Goal: Task Accomplishment & Management: Manage account settings

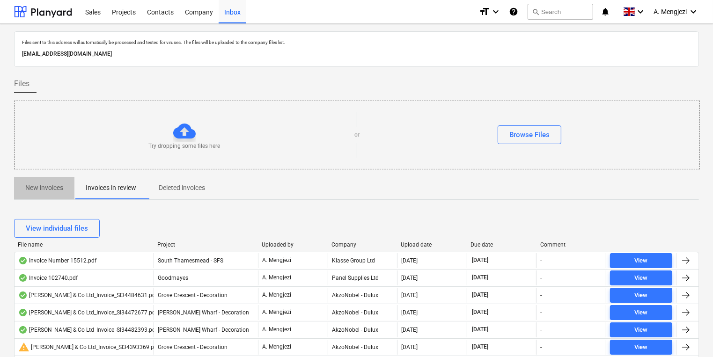
click at [30, 185] on p "New invoices" at bounding box center [44, 188] width 38 height 10
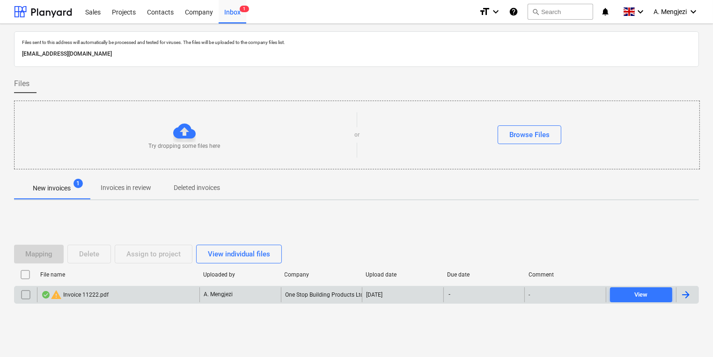
click at [684, 293] on div at bounding box center [685, 294] width 11 height 11
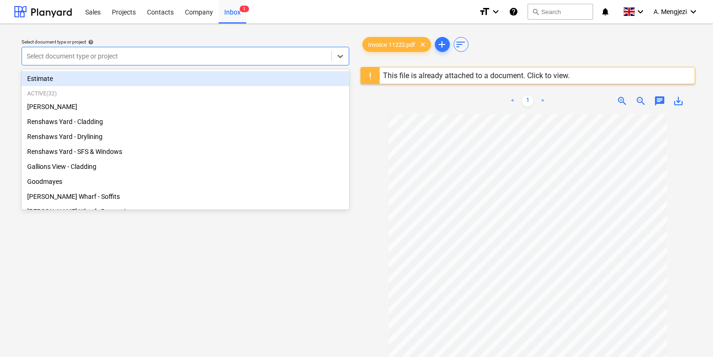
click at [246, 52] on div at bounding box center [177, 55] width 300 height 9
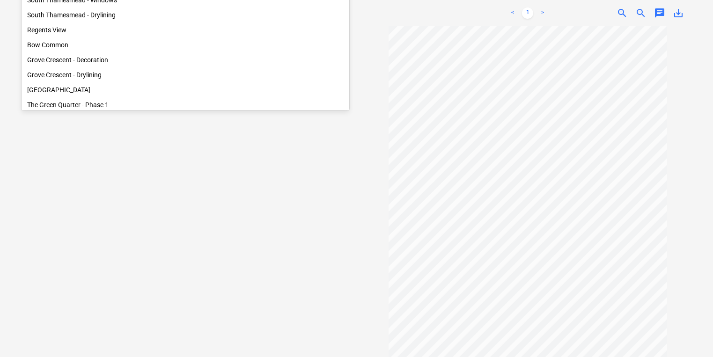
scroll to position [374, 0]
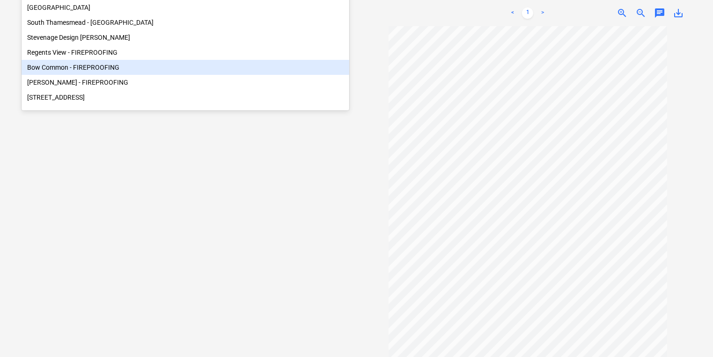
click at [133, 75] on div "Bow Common - FIREPROOFING" at bounding box center [186, 67] width 328 height 15
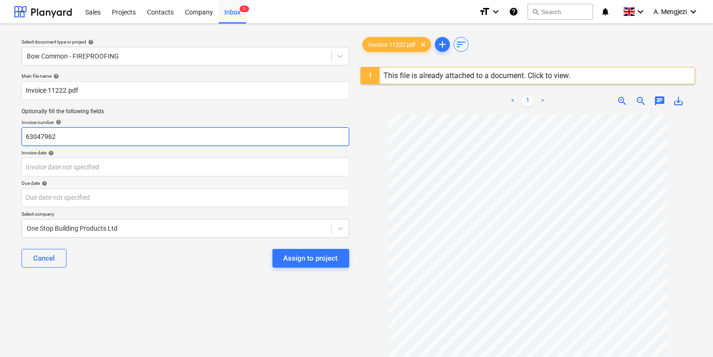
drag, startPoint x: 73, startPoint y: 137, endPoint x: -2, endPoint y: 137, distance: 74.4
click at [0, 137] on html "Sales Projects Contacts Company Inbox 1 format_size keyboard_arrow_down help se…" at bounding box center [356, 178] width 713 height 357
type input "11222"
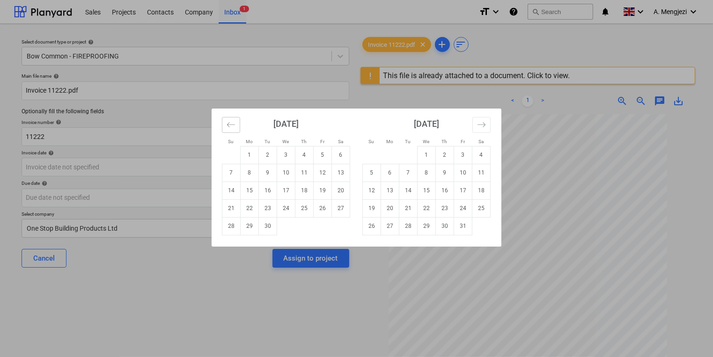
click at [229, 125] on icon "Move backward to switch to the previous month." at bounding box center [231, 124] width 9 height 9
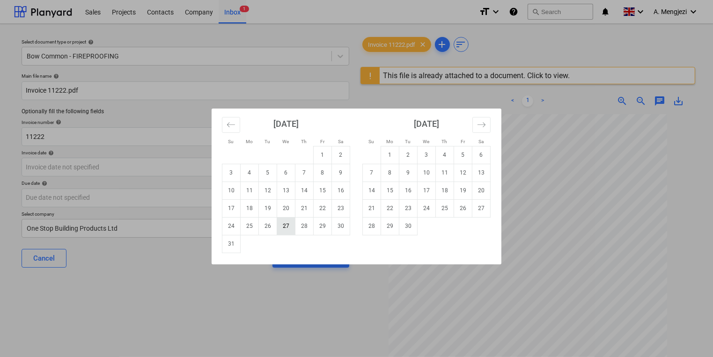
click at [286, 227] on td "27" at bounding box center [286, 226] width 18 height 18
type input "[DATE]"
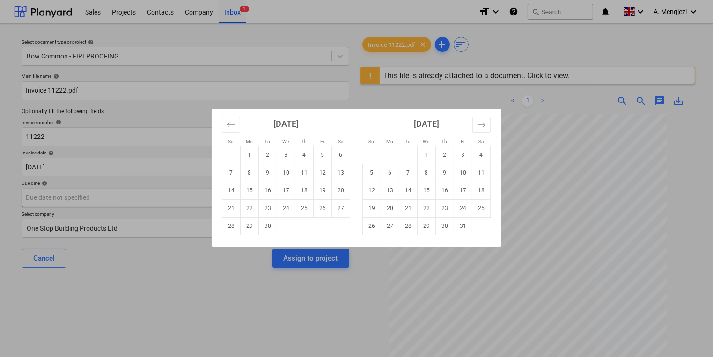
click at [96, 199] on body "Sales Projects Contacts Company Inbox 1 format_size keyboard_arrow_down help se…" at bounding box center [356, 178] width 713 height 357
click at [263, 225] on td "30" at bounding box center [268, 226] width 18 height 18
type input "[DATE]"
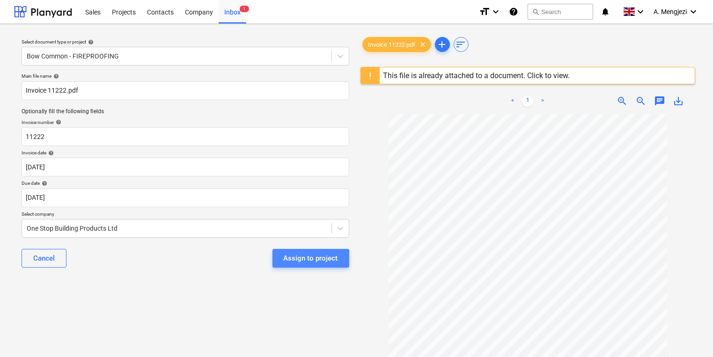
click at [301, 259] on div "Assign to project" at bounding box center [311, 258] width 54 height 12
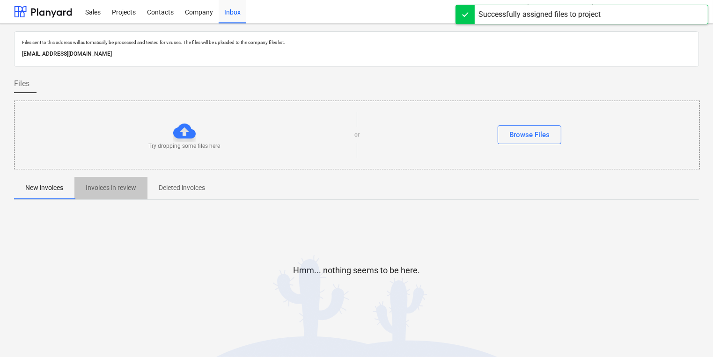
click at [122, 191] on p "Invoices in review" at bounding box center [111, 188] width 51 height 10
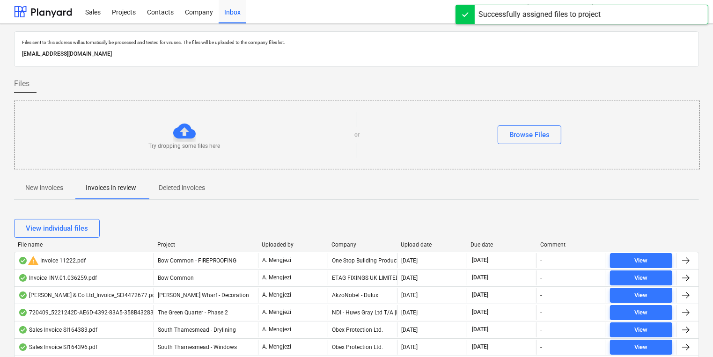
click at [360, 245] on div "Company" at bounding box center [362, 245] width 62 height 7
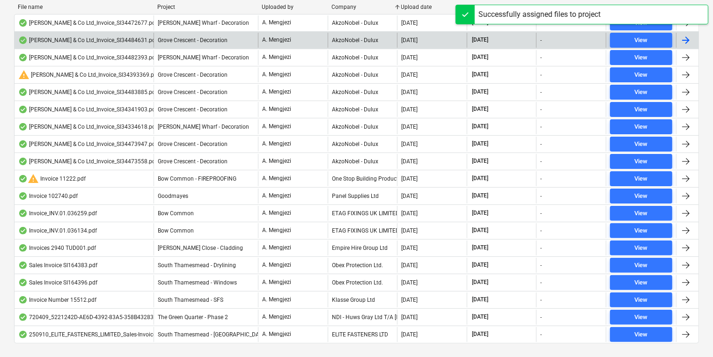
scroll to position [255, 0]
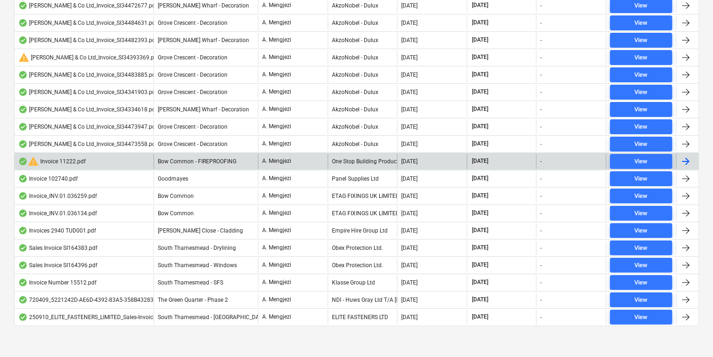
click at [382, 154] on div "One Stop Building Products Ltd" at bounding box center [363, 161] width 70 height 15
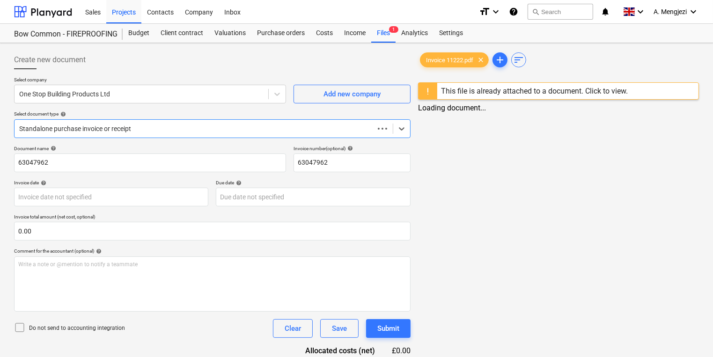
type input "[DATE]"
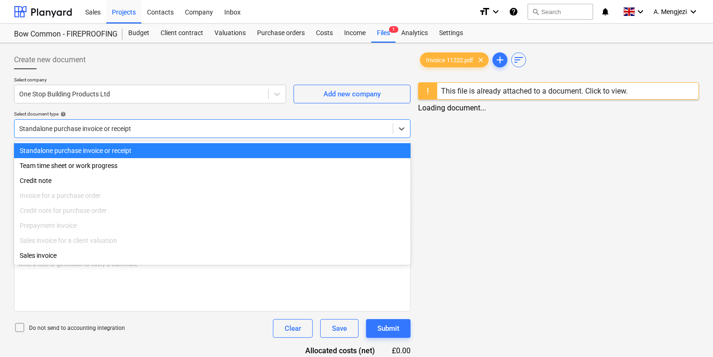
click at [149, 129] on div at bounding box center [203, 128] width 369 height 9
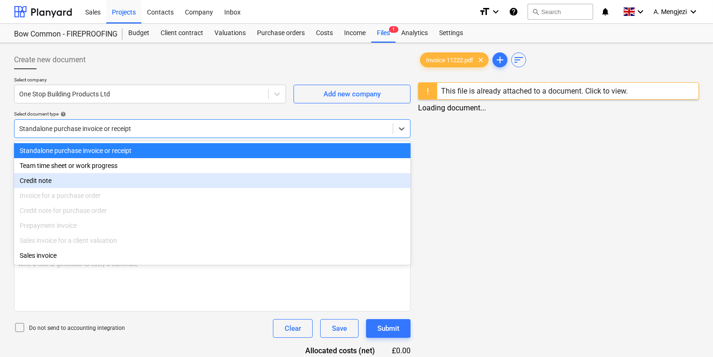
click at [118, 200] on div "Invoice for a purchase order" at bounding box center [212, 195] width 396 height 15
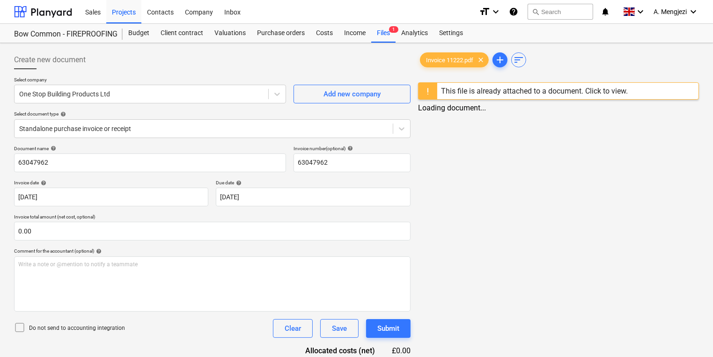
click at [197, 69] on div at bounding box center [212, 72] width 396 height 7
click at [294, 33] on div "Purchase orders" at bounding box center [280, 33] width 59 height 19
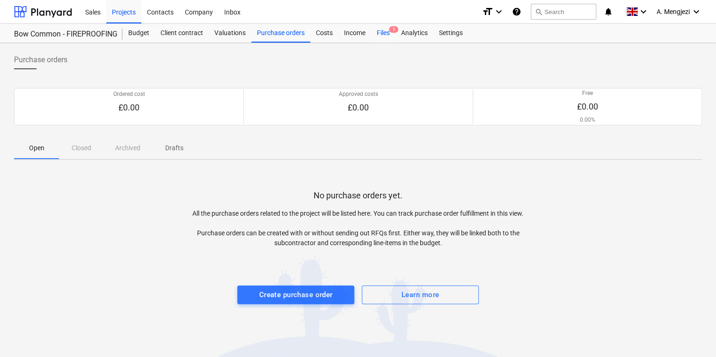
click at [387, 31] on div "Files 1" at bounding box center [383, 33] width 24 height 19
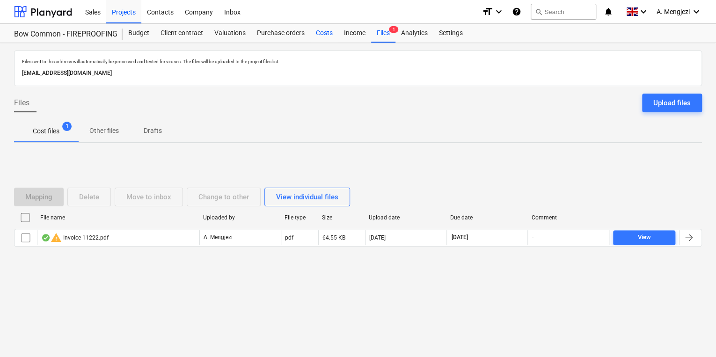
click at [323, 33] on div "Costs" at bounding box center [324, 33] width 28 height 19
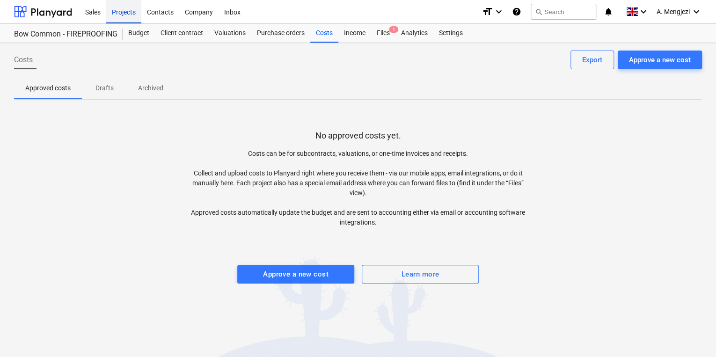
click at [129, 9] on div "Projects" at bounding box center [123, 12] width 35 height 24
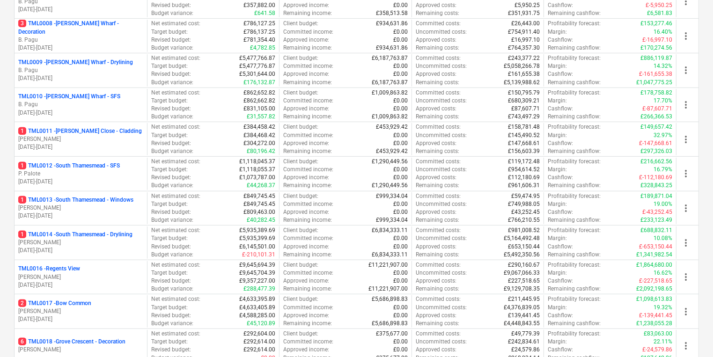
scroll to position [562, 0]
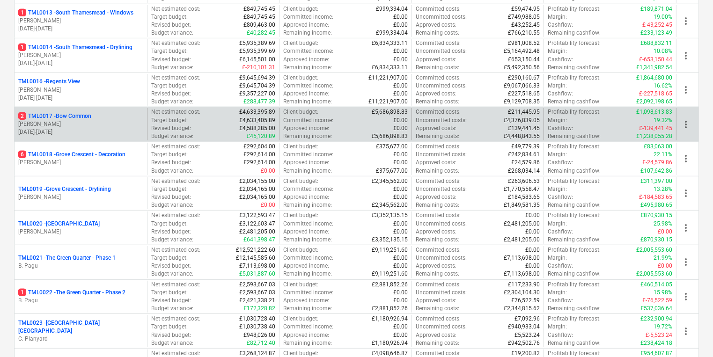
click at [82, 122] on p "[PERSON_NAME]" at bounding box center [80, 124] width 125 height 8
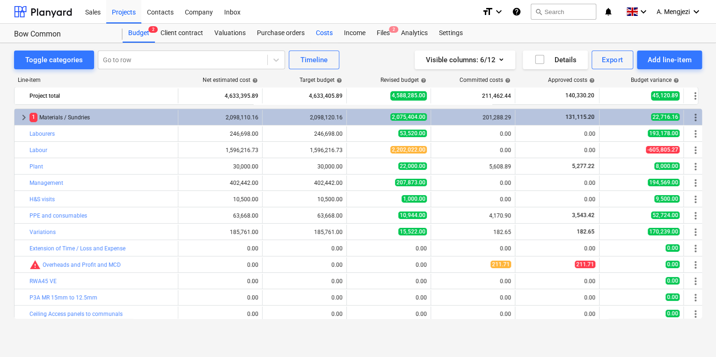
click at [320, 34] on div "Costs" at bounding box center [324, 33] width 28 height 19
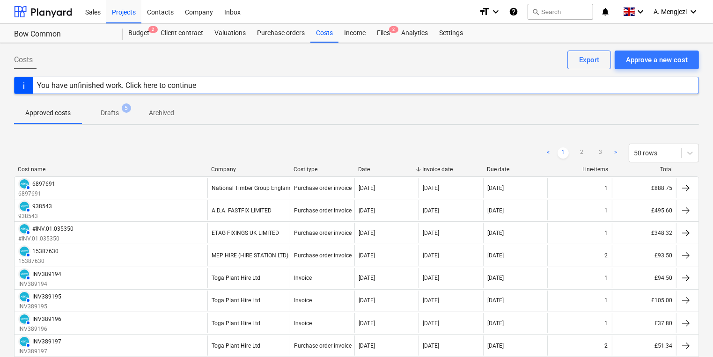
click at [251, 170] on div "Company" at bounding box center [248, 169] width 75 height 7
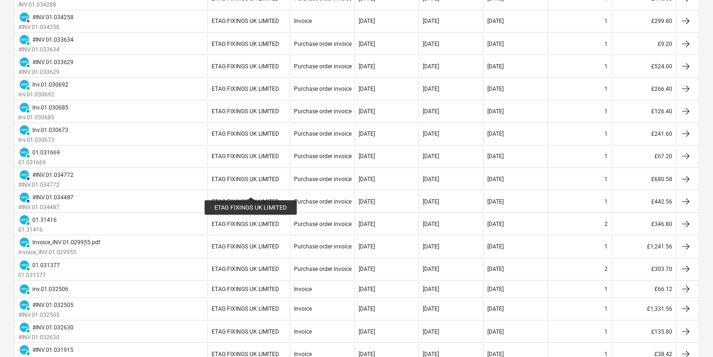
scroll to position [983, 0]
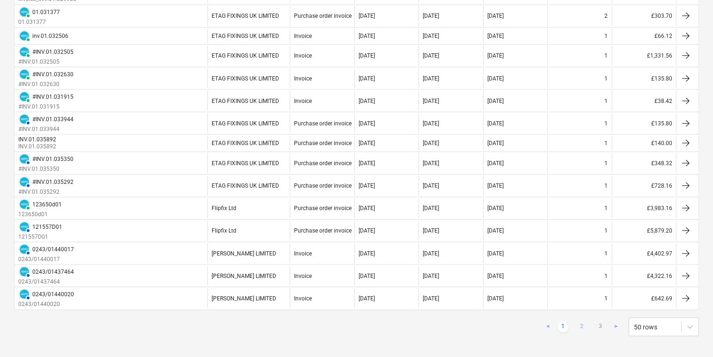
click at [584, 322] on link "2" at bounding box center [581, 327] width 11 height 11
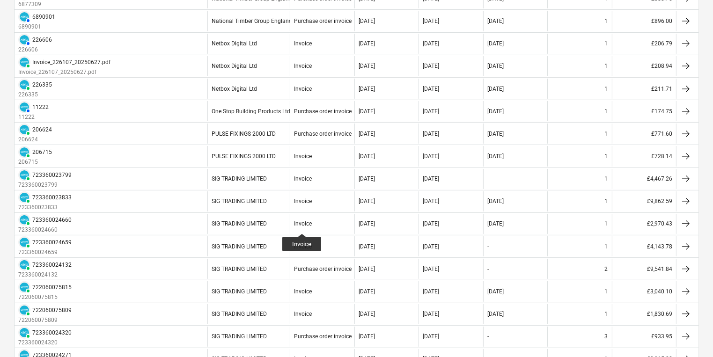
scroll to position [47, 0]
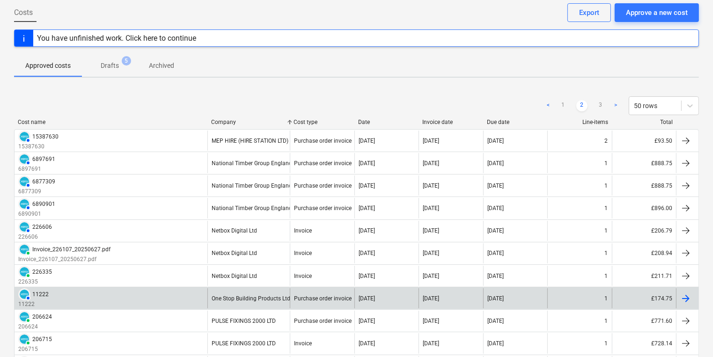
click at [285, 293] on div "One Stop Building Products Ltd" at bounding box center [248, 298] width 82 height 20
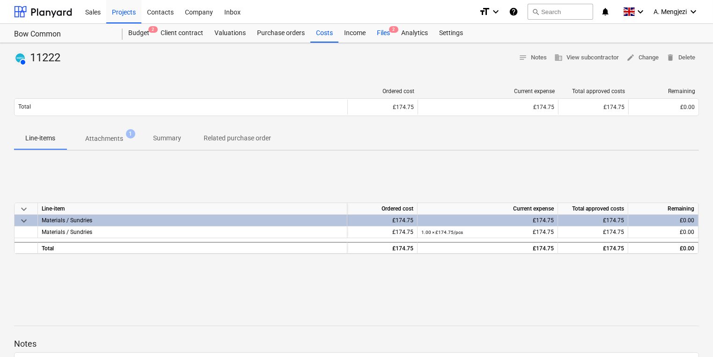
click at [389, 30] on span "2" at bounding box center [393, 29] width 9 height 7
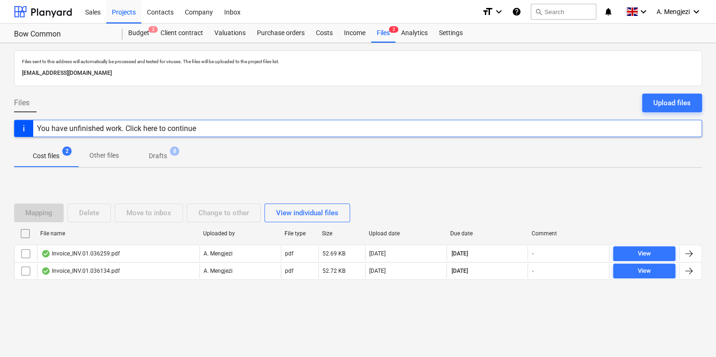
click at [165, 154] on p "Drafts" at bounding box center [158, 156] width 18 height 10
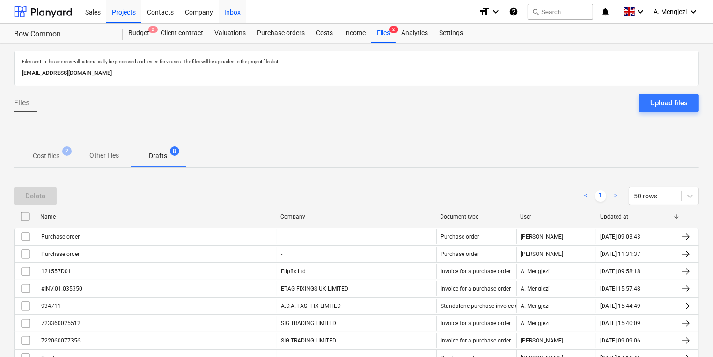
click at [229, 12] on div "Inbox" at bounding box center [233, 12] width 28 height 24
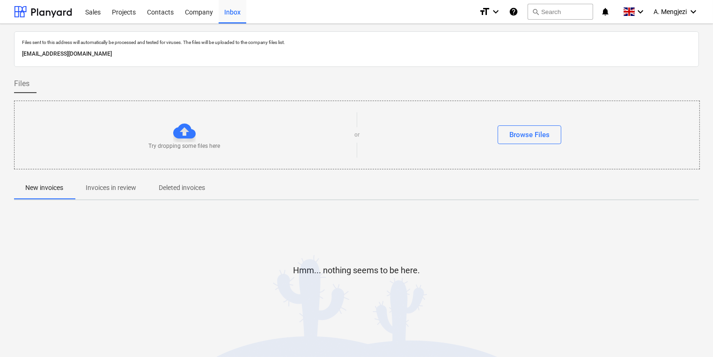
click at [105, 191] on p "Invoices in review" at bounding box center [111, 188] width 51 height 10
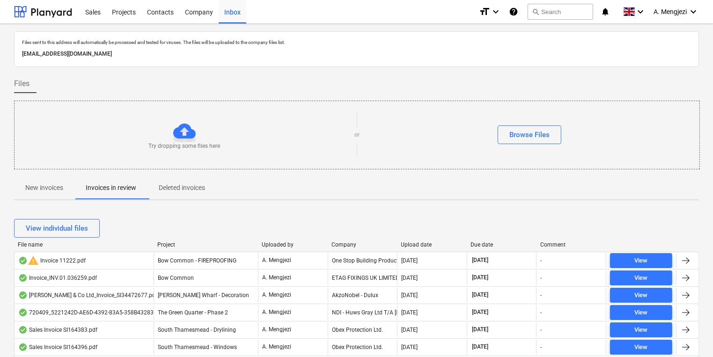
click at [355, 242] on div "Company" at bounding box center [362, 245] width 62 height 7
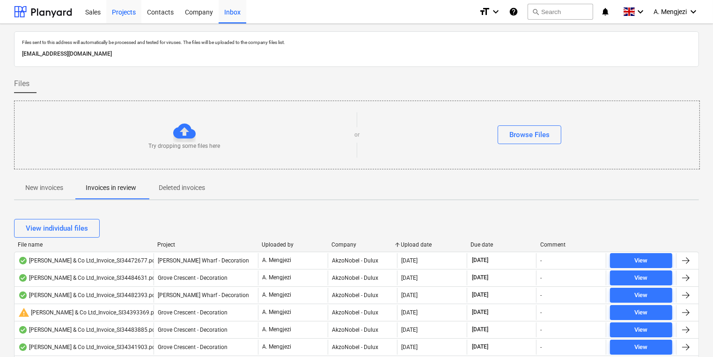
click at [130, 13] on div "Projects" at bounding box center [123, 12] width 35 height 24
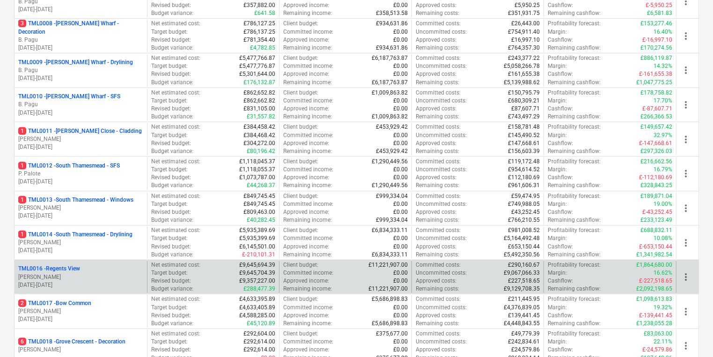
scroll to position [562, 0]
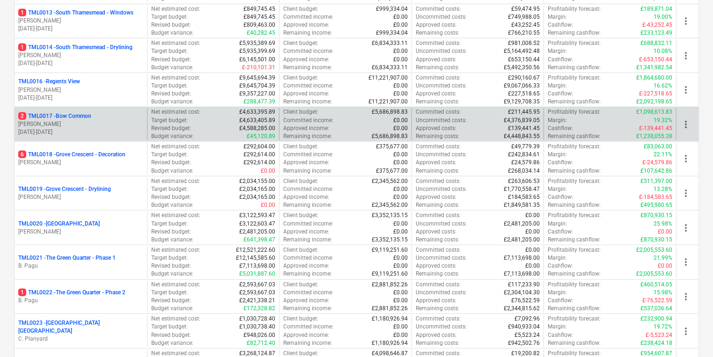
click at [71, 124] on p "[PERSON_NAME]" at bounding box center [80, 124] width 125 height 8
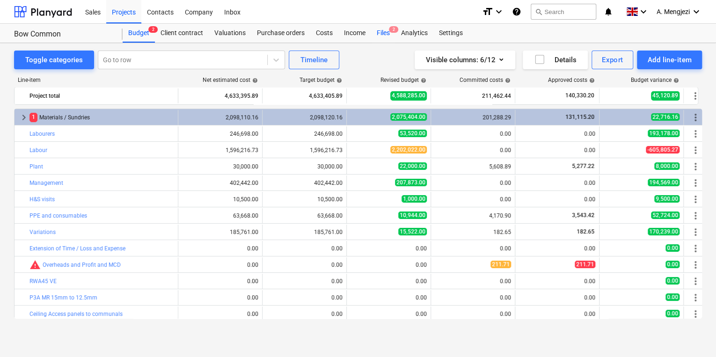
click at [387, 28] on div "Files 2" at bounding box center [383, 33] width 24 height 19
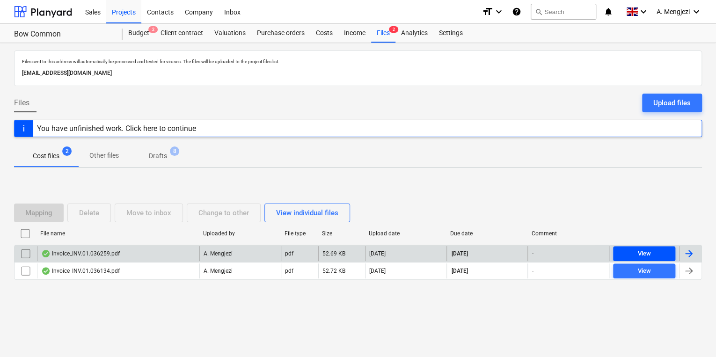
click at [629, 250] on span "View" at bounding box center [644, 254] width 55 height 11
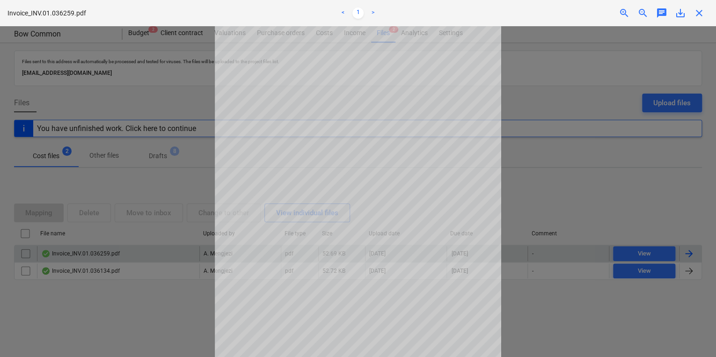
click at [699, 12] on span "close" at bounding box center [699, 12] width 11 height 11
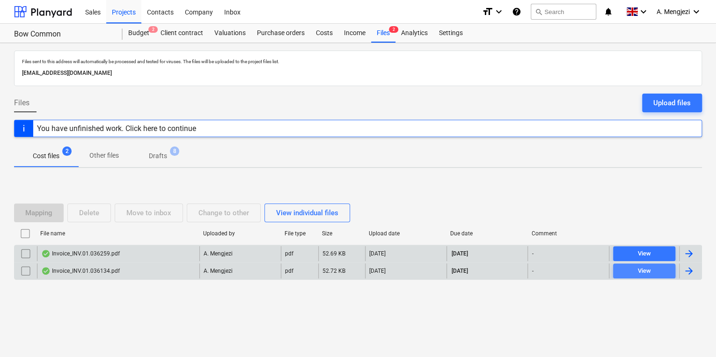
click at [637, 272] on span "View" at bounding box center [644, 271] width 55 height 11
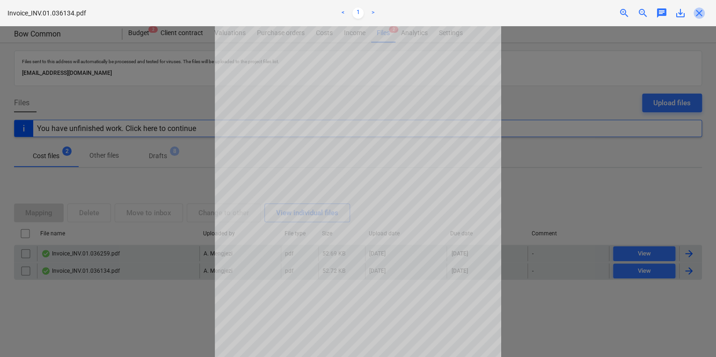
click at [704, 13] on span "close" at bounding box center [699, 12] width 11 height 11
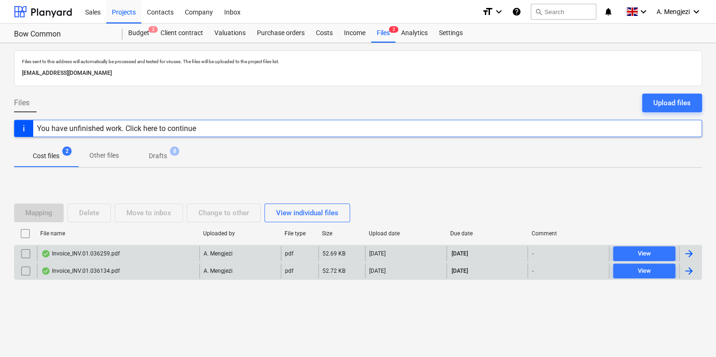
click at [169, 154] on span "Drafts 8" at bounding box center [157, 156] width 33 height 10
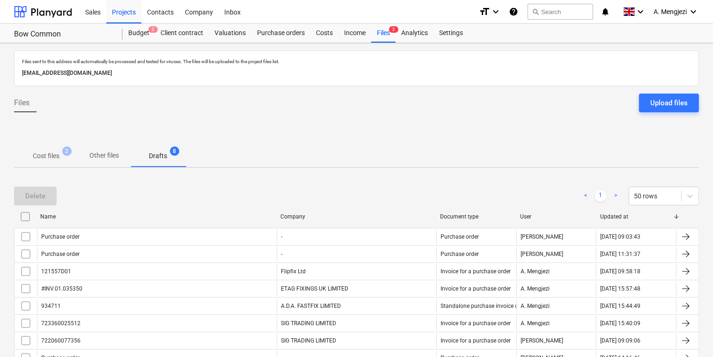
click at [307, 217] on div "Company" at bounding box center [356, 216] width 153 height 7
checkbox input "false"
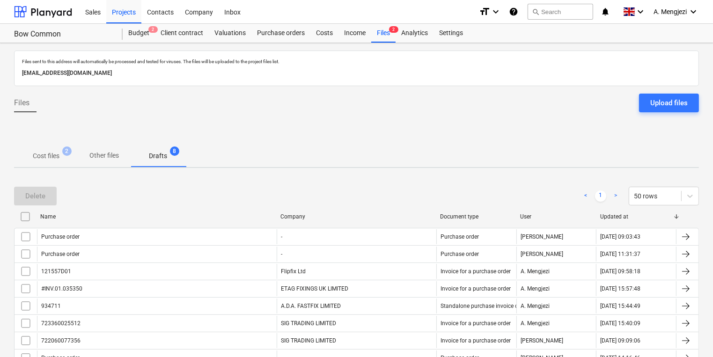
checkbox input "false"
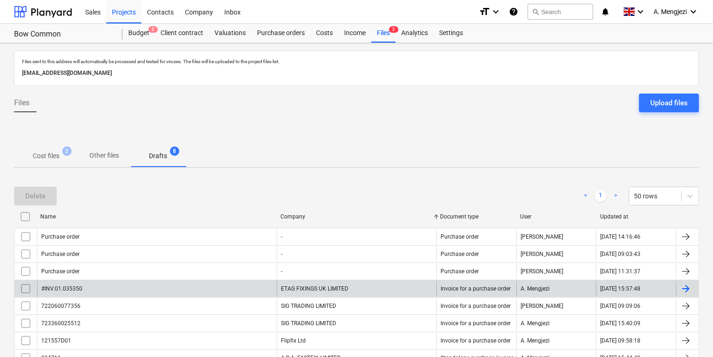
scroll to position [60, 0]
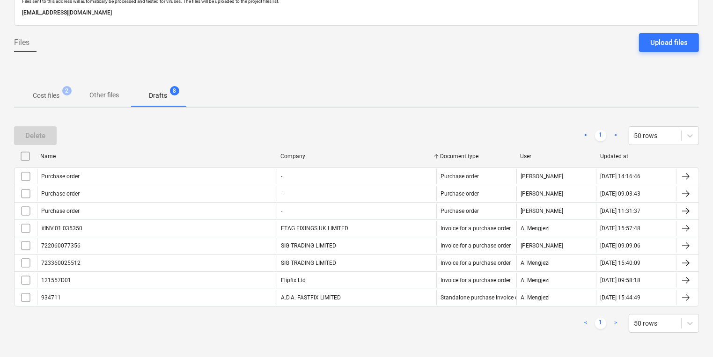
click at [91, 96] on p "Other files" at bounding box center [103, 95] width 29 height 10
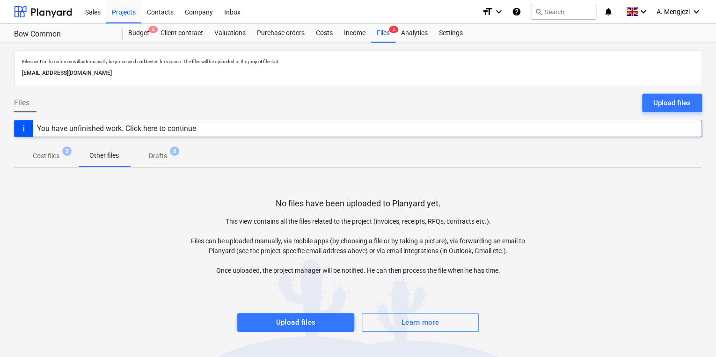
click at [164, 147] on span "Drafts 8" at bounding box center [158, 155] width 56 height 17
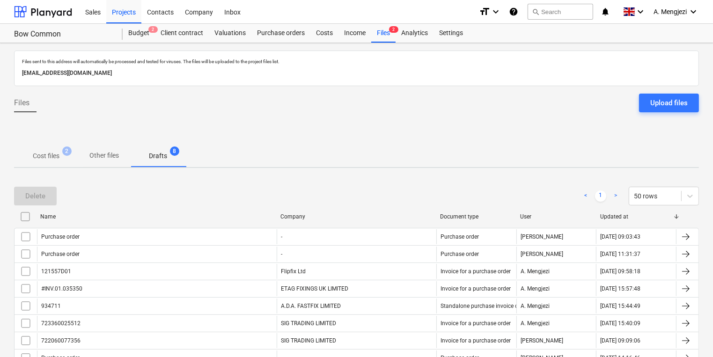
scroll to position [60, 0]
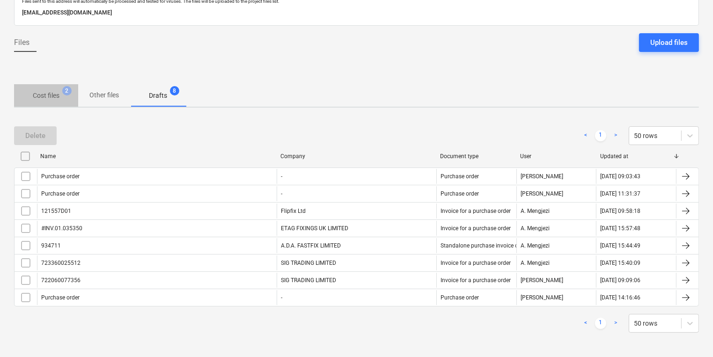
click at [51, 91] on p "Cost files" at bounding box center [46, 96] width 27 height 10
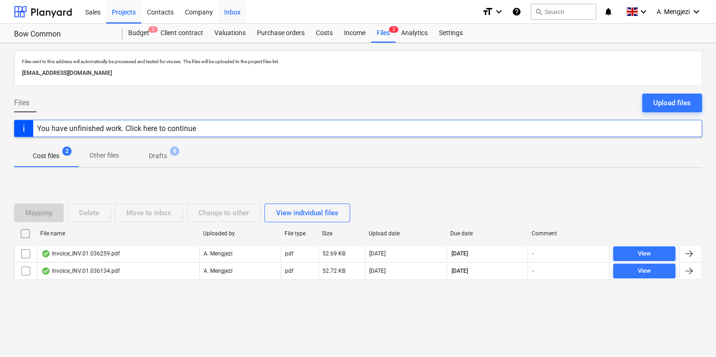
click at [238, 11] on div "Inbox" at bounding box center [233, 12] width 28 height 24
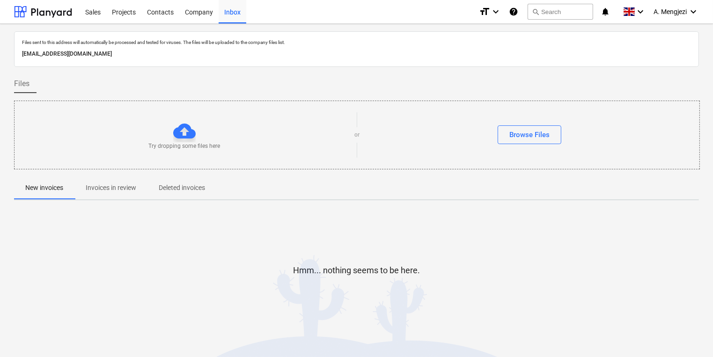
scroll to position [5, 0]
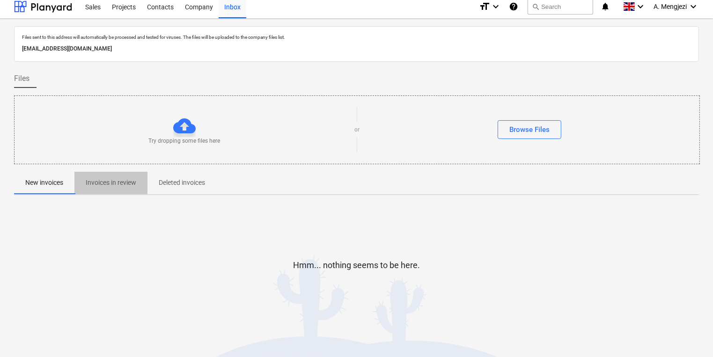
click at [109, 182] on p "Invoices in review" at bounding box center [111, 183] width 51 height 10
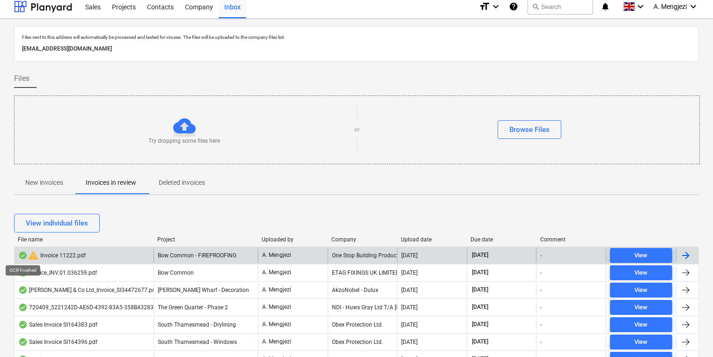
click at [22, 252] on div at bounding box center [22, 255] width 9 height 7
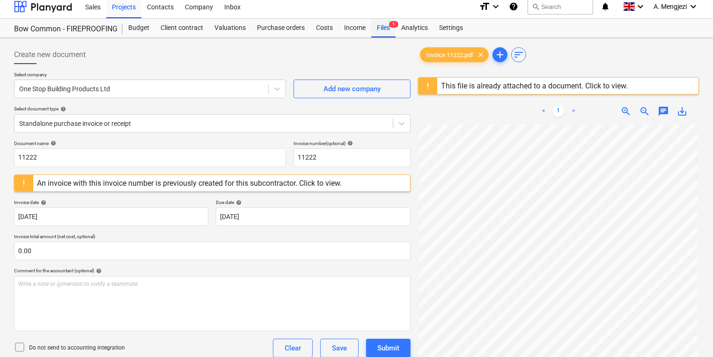
click at [387, 28] on div "Files 1" at bounding box center [383, 28] width 24 height 19
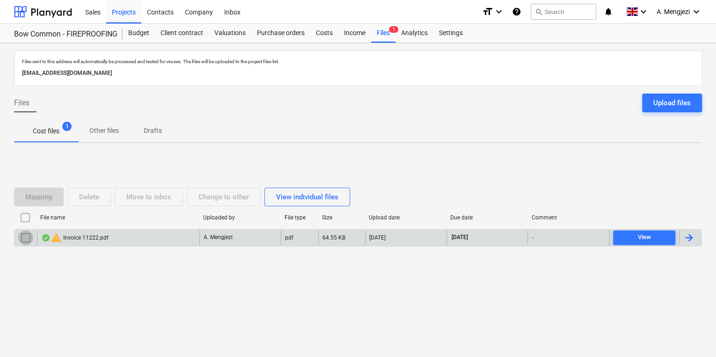
click at [24, 232] on input "checkbox" at bounding box center [25, 237] width 15 height 15
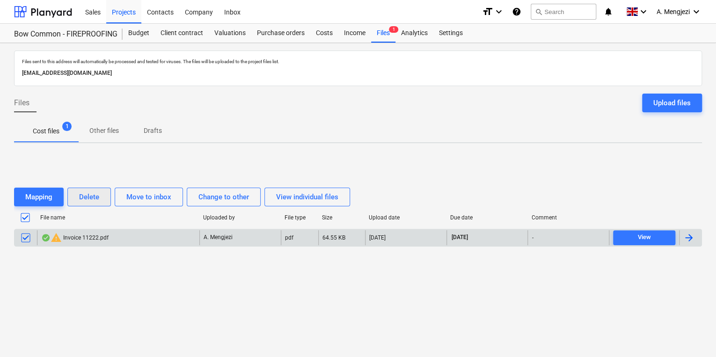
click at [91, 194] on div "Delete" at bounding box center [89, 197] width 20 height 12
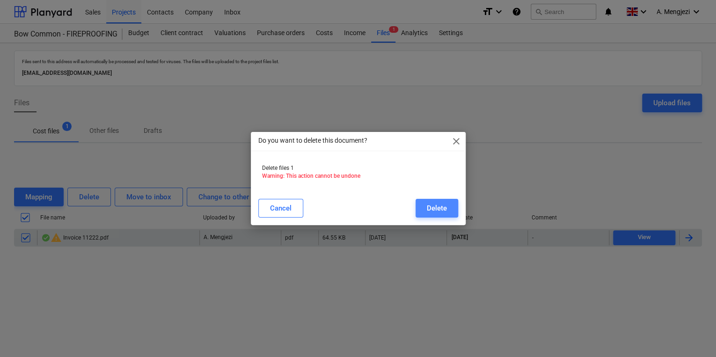
click at [431, 208] on div "Delete" at bounding box center [437, 208] width 20 height 12
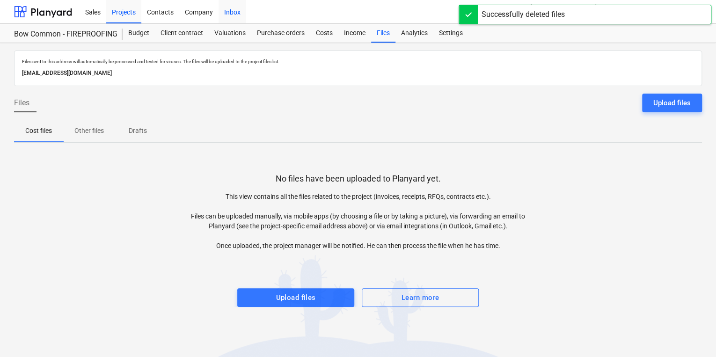
click at [233, 11] on div "Inbox" at bounding box center [233, 12] width 28 height 24
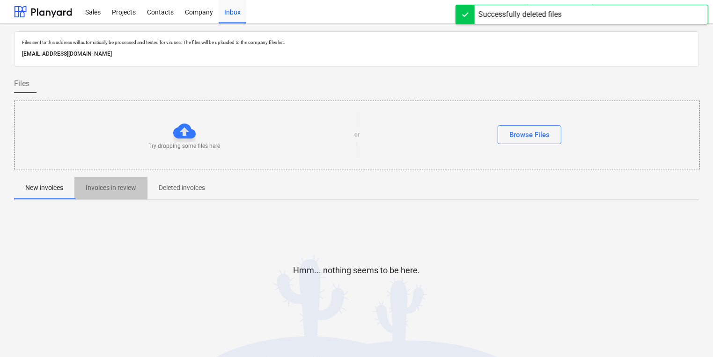
click at [130, 183] on p "Invoices in review" at bounding box center [111, 188] width 51 height 10
